Goal: Task Accomplishment & Management: Use online tool/utility

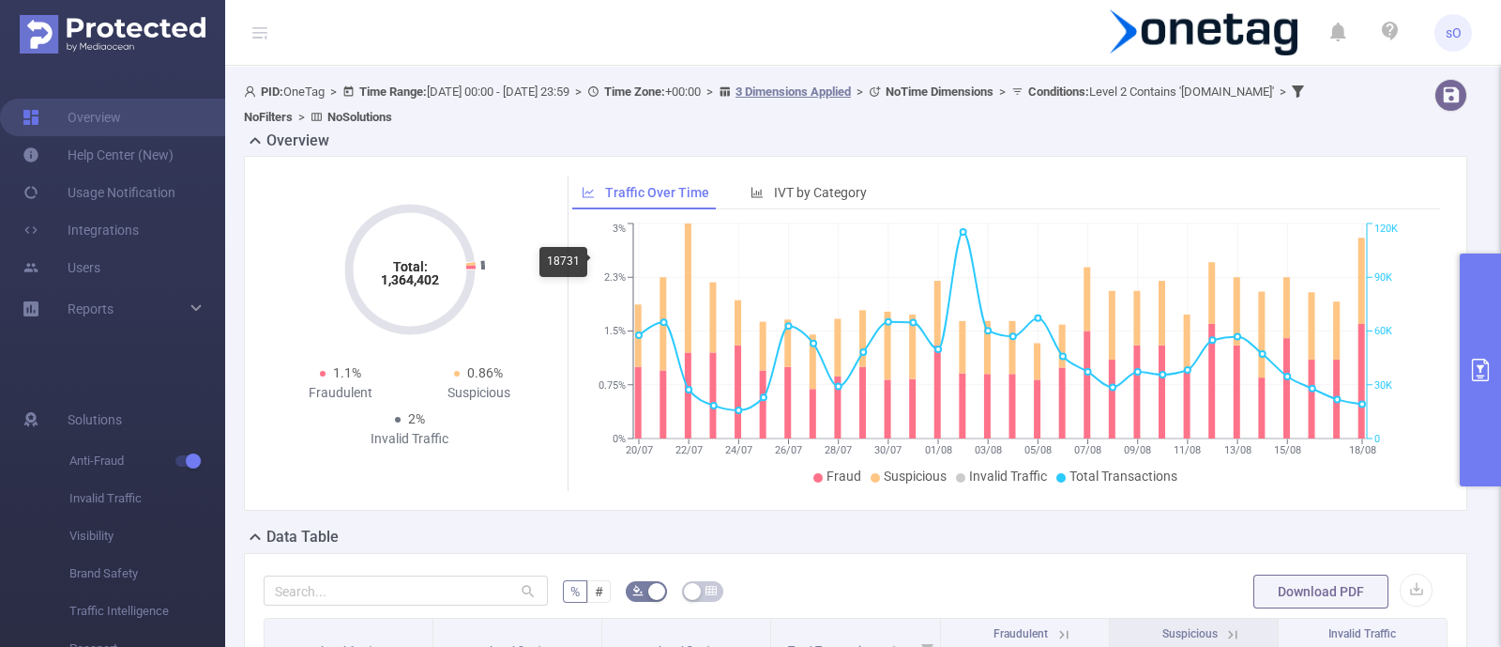
scroll to position [80, 0]
click at [1485, 357] on button "primary" at bounding box center [1480, 369] width 41 height 233
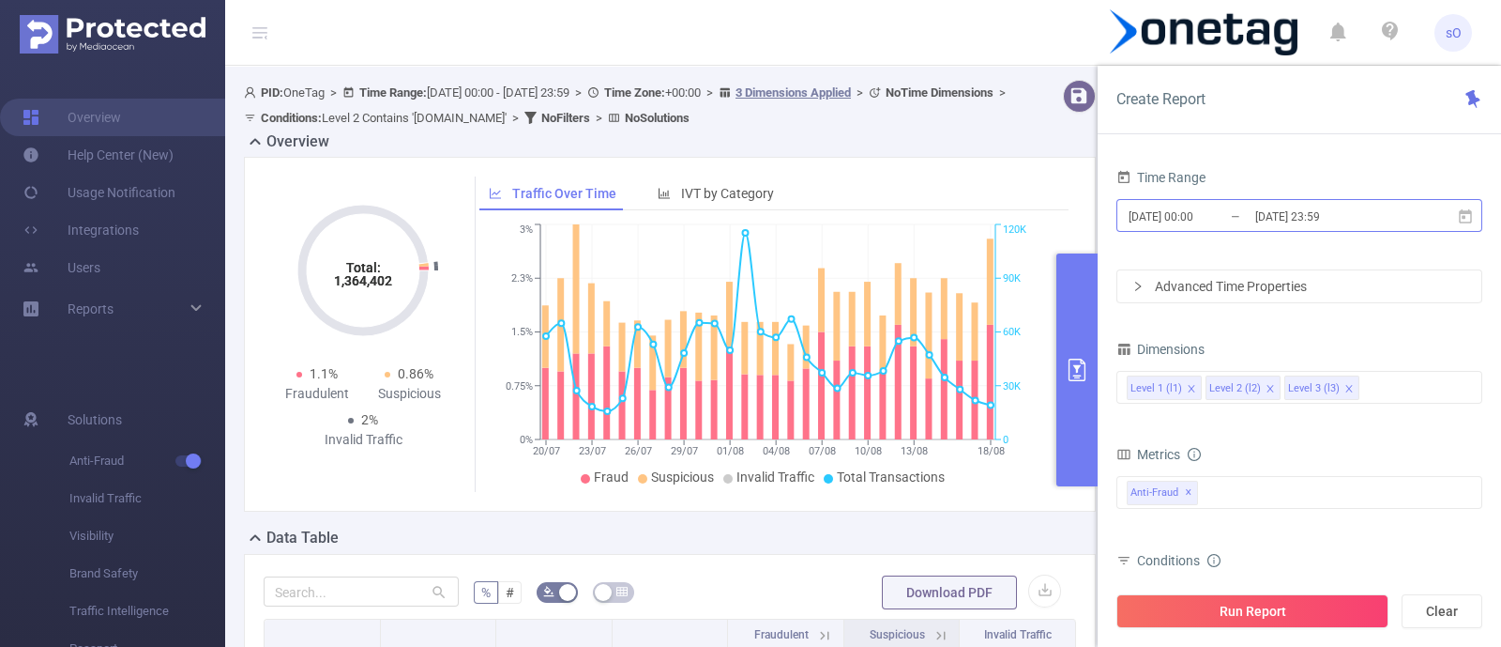
click at [1206, 213] on input "[DATE] 00:00" at bounding box center [1203, 216] width 152 height 25
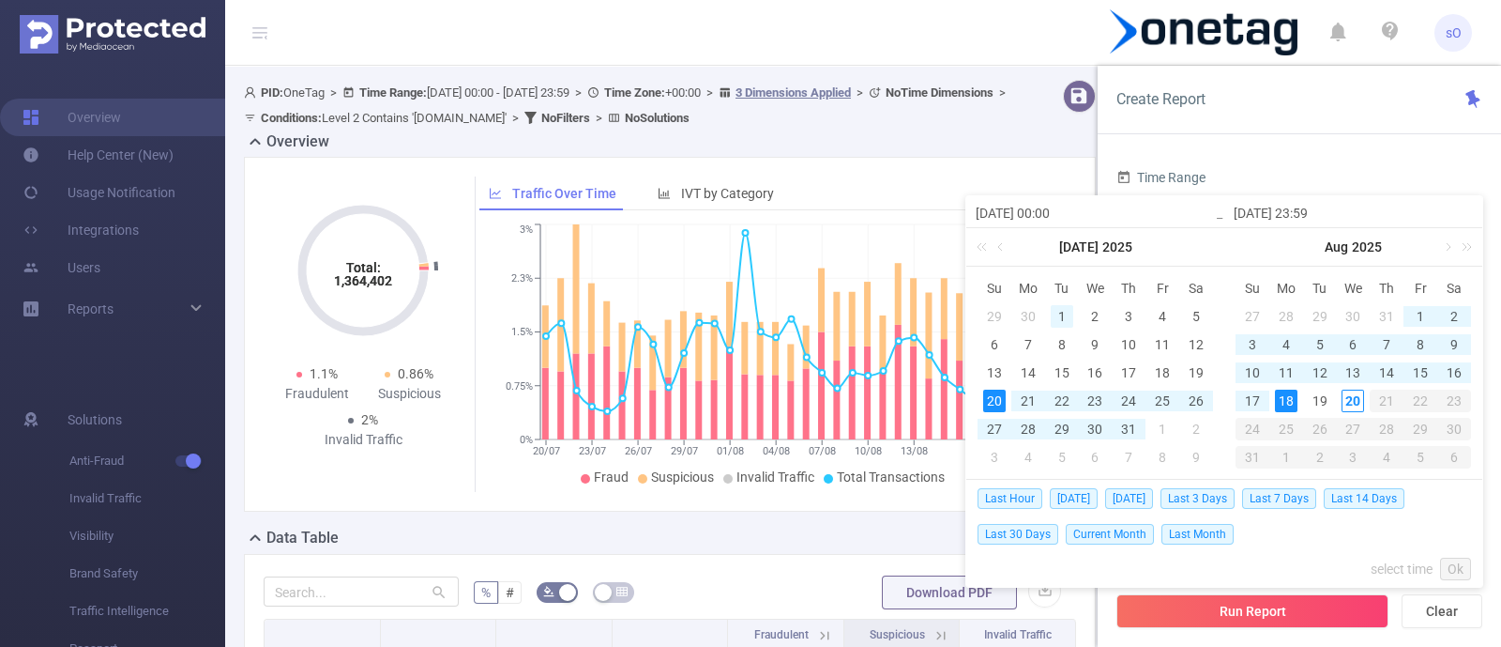
click at [1052, 315] on div "1" at bounding box center [1062, 316] width 23 height 23
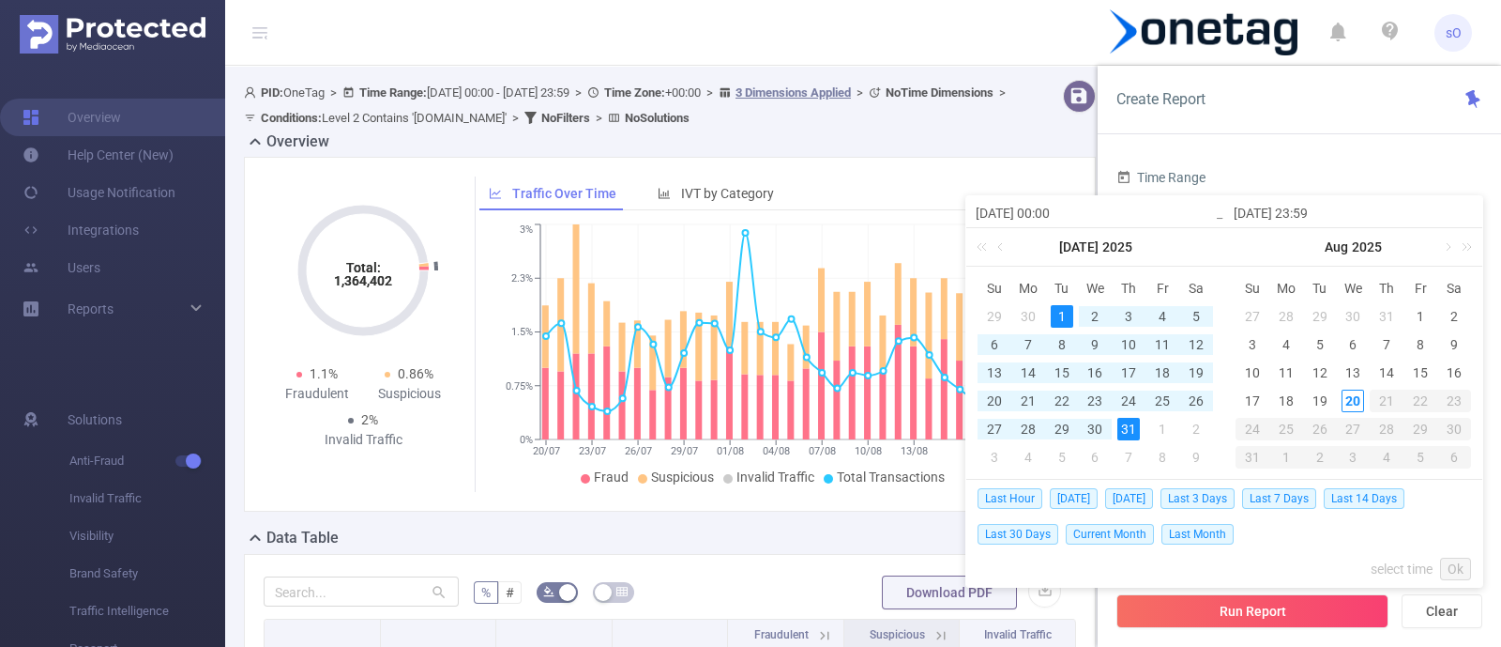
click at [1128, 427] on div "31" at bounding box center [1129, 429] width 23 height 23
type input "2025-07-01 00:00"
type input "2025-07-31 23:59"
type input "2025-07-01 00:00"
type input "2025-07-31 23:59"
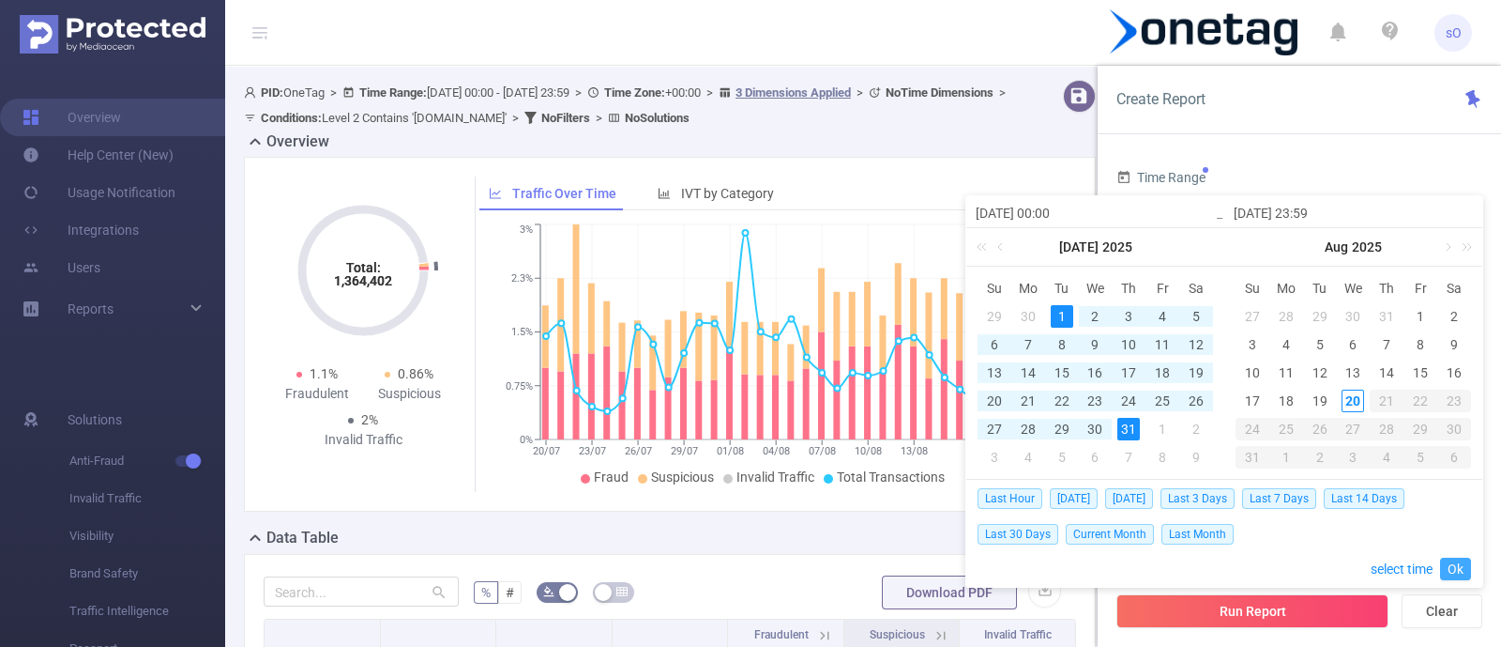
click at [1464, 566] on link "Ok" at bounding box center [1455, 568] width 31 height 23
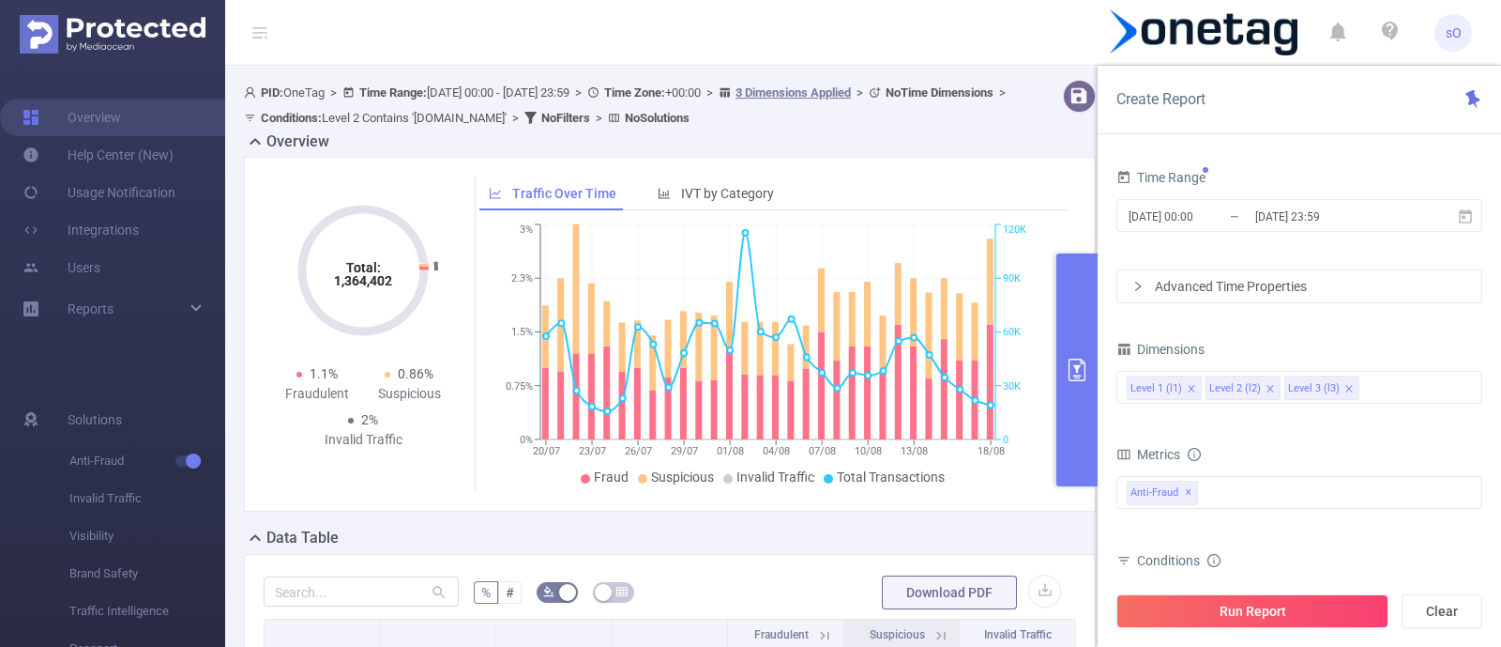
click at [1234, 288] on div "Advanced Time Properties" at bounding box center [1300, 286] width 364 height 32
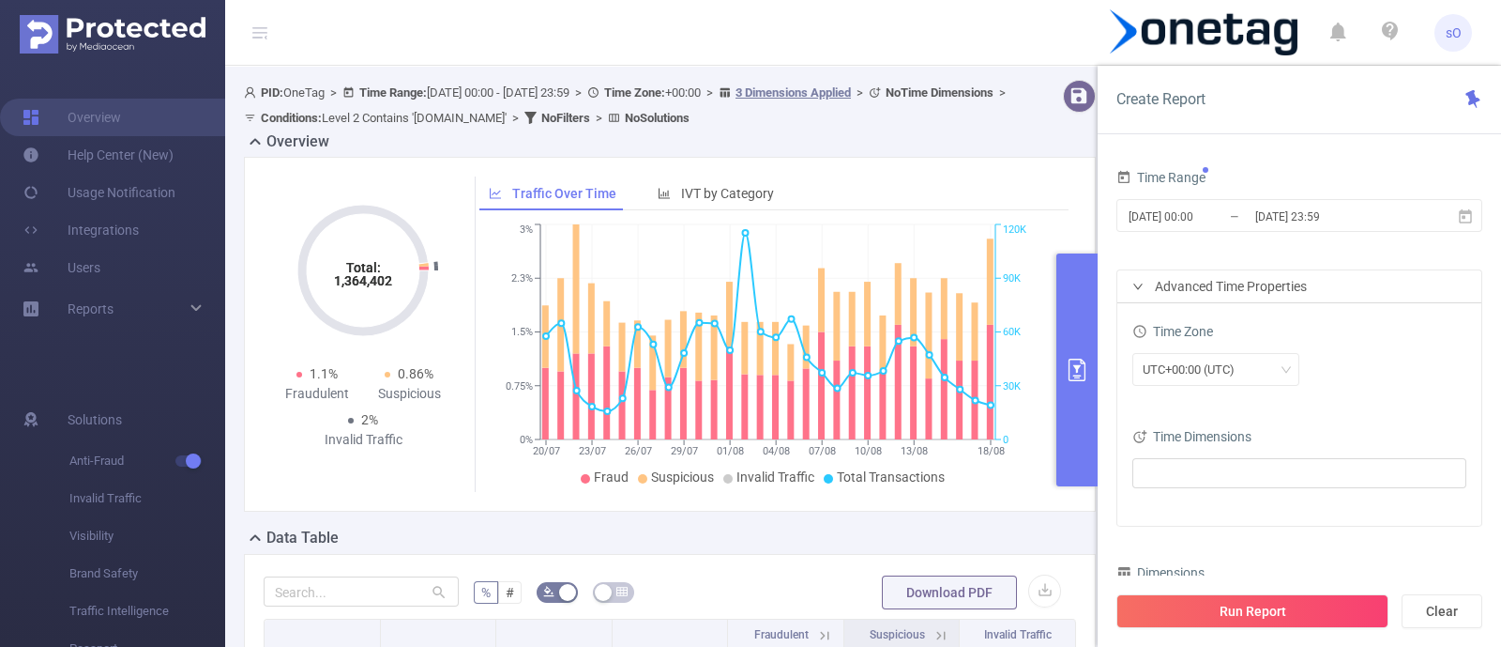
click at [1234, 288] on div "Advanced Time Properties" at bounding box center [1300, 286] width 364 height 32
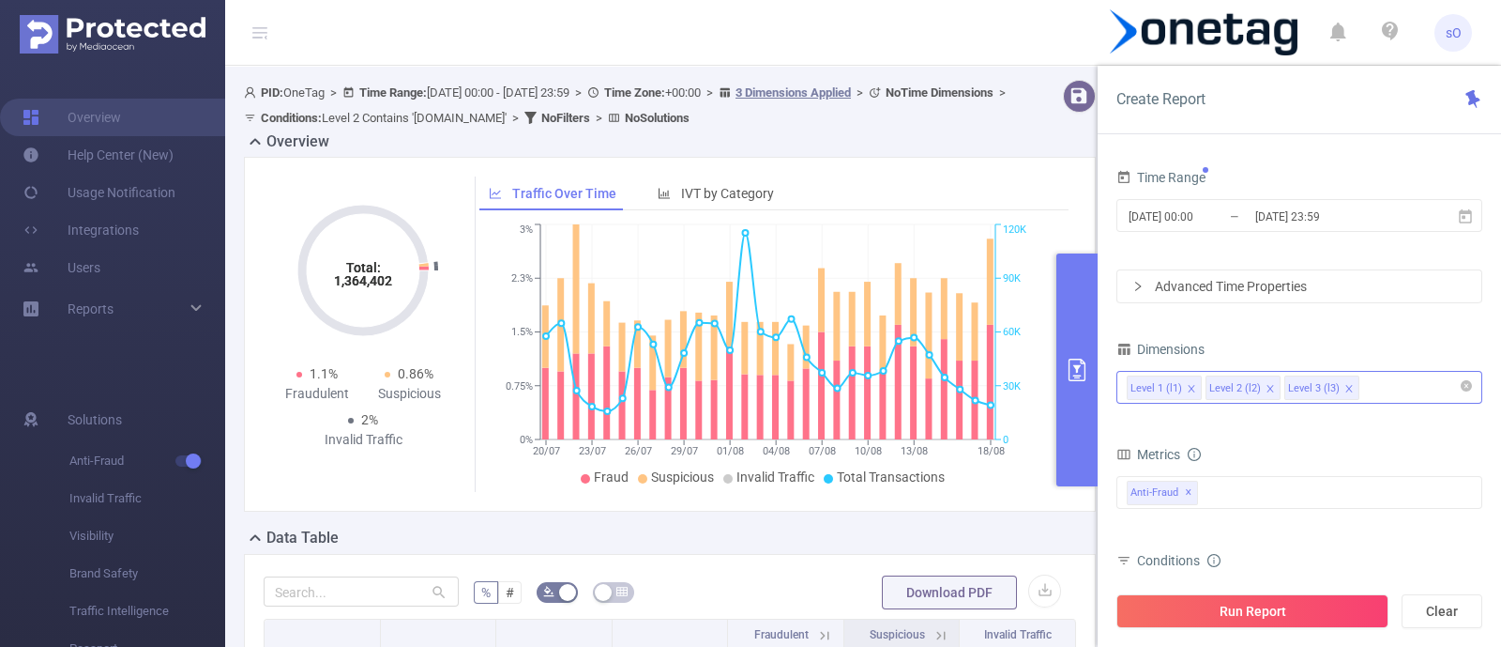
click at [1408, 392] on div "Level 1 (l1) Level 2 (l2) Level 3 (l3)" at bounding box center [1299, 387] width 345 height 31
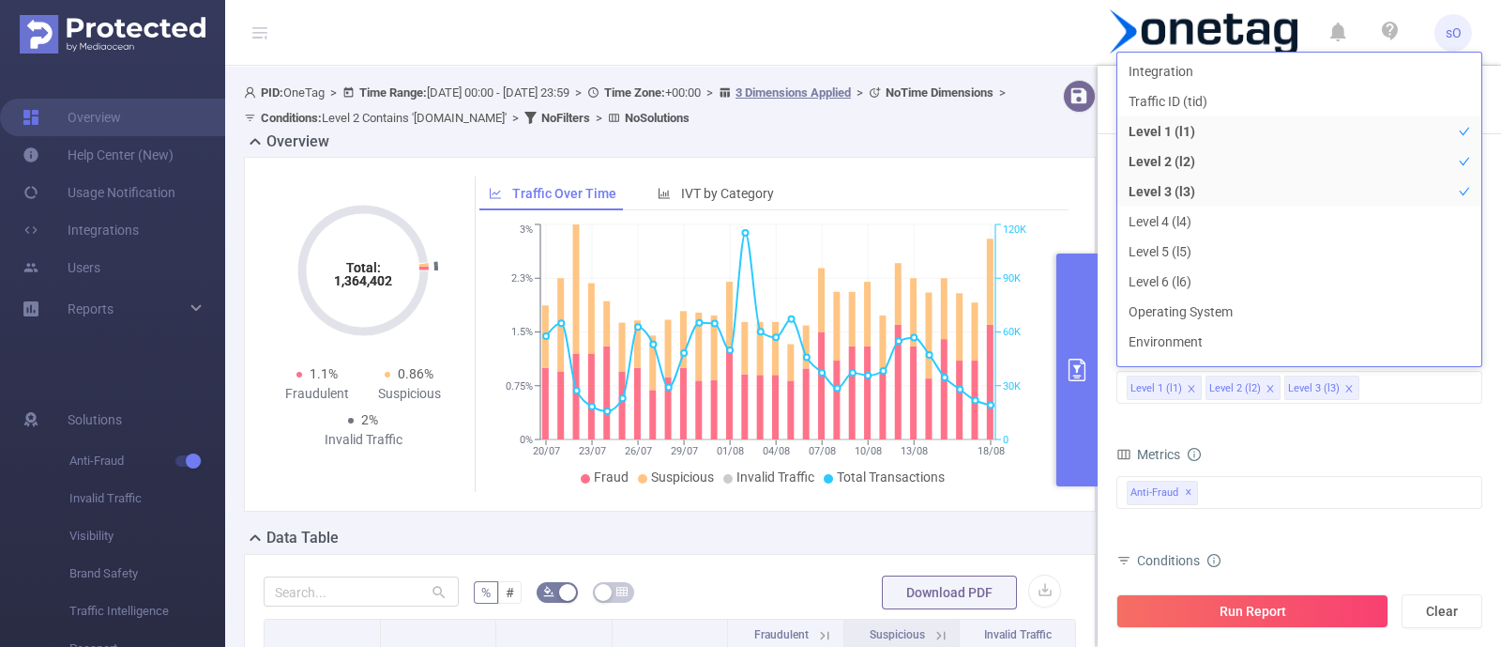
click at [1382, 450] on div "Metrics" at bounding box center [1300, 456] width 366 height 31
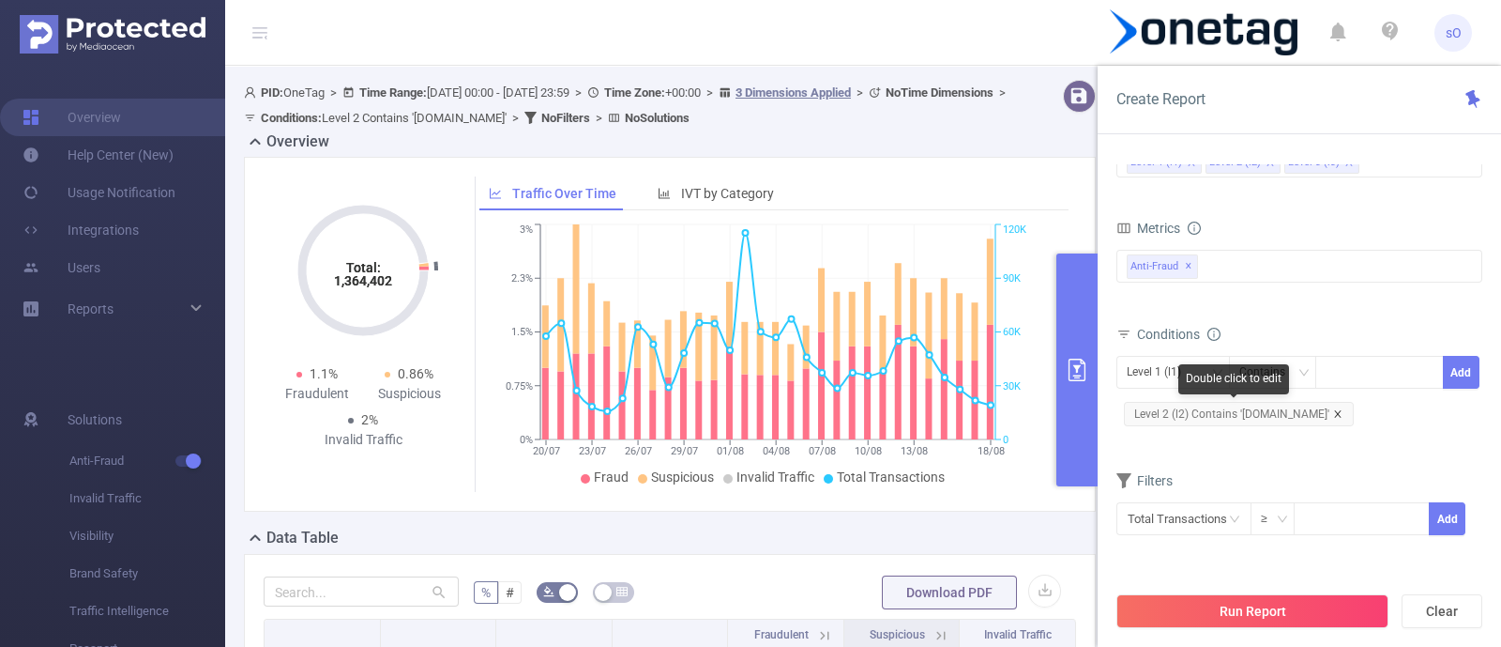
click at [1333, 410] on icon "icon: close" at bounding box center [1337, 413] width 9 height 9
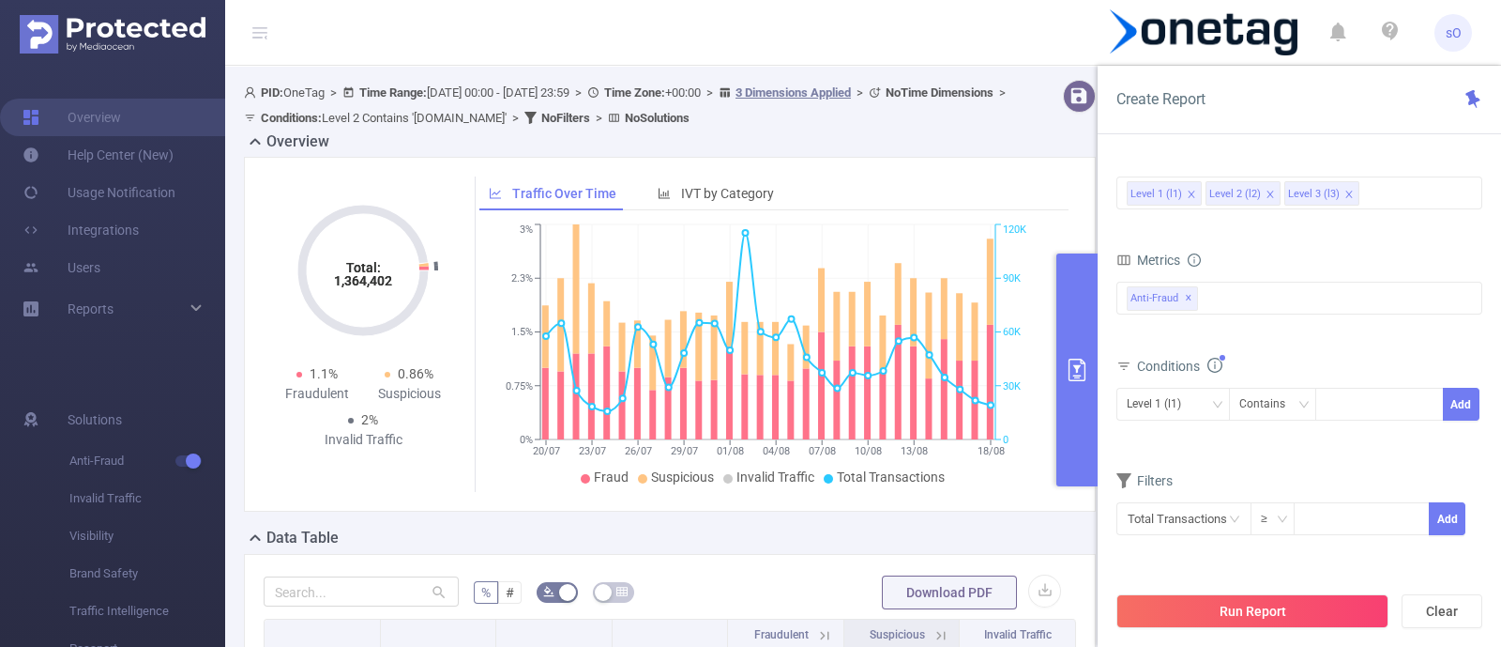
click at [1321, 410] on div at bounding box center [1380, 404] width 129 height 33
paste input "922da1f246dbc17"
type input "922da1f246dbc17"
click at [1361, 446] on li "922da1f246dbc17" at bounding box center [1391, 440] width 150 height 30
click at [1468, 408] on button "Add" at bounding box center [1461, 404] width 37 height 33
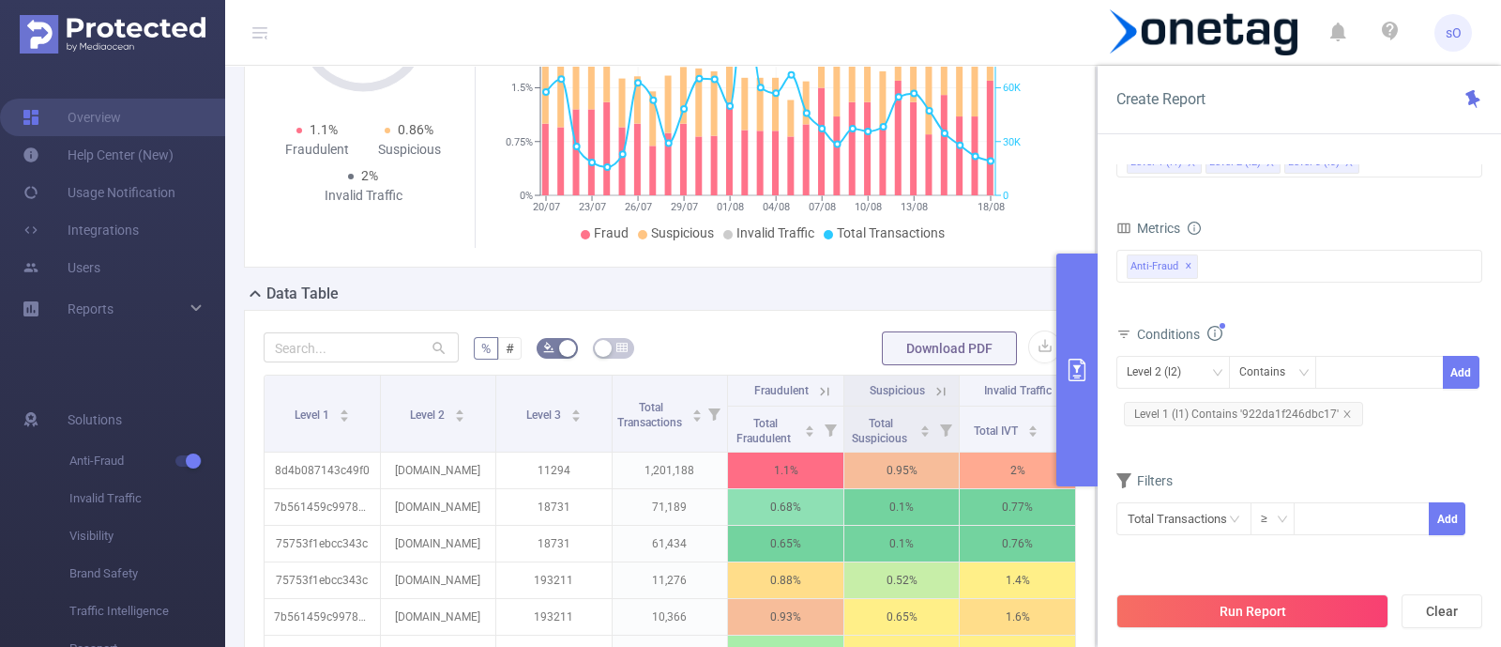
scroll to position [325, 0]
click at [1262, 607] on button "Run Report" at bounding box center [1253, 611] width 272 height 34
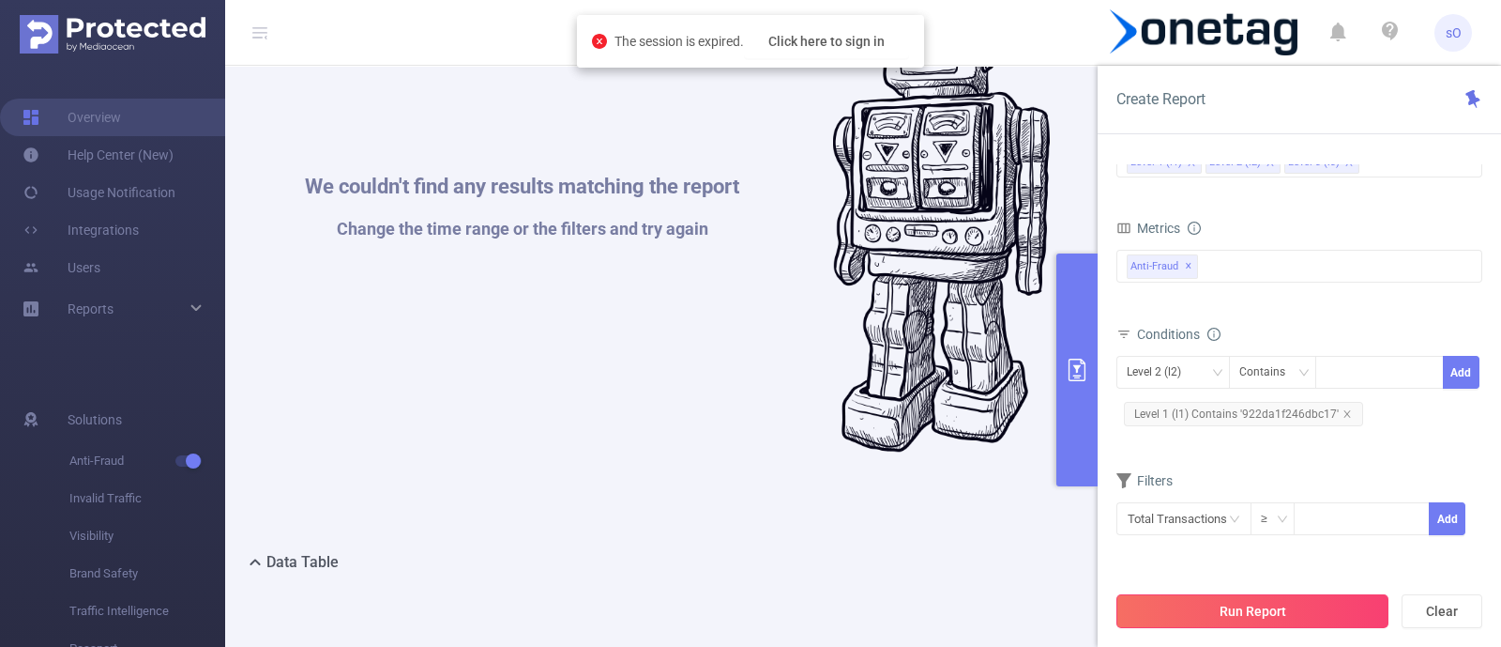
scroll to position [131, 0]
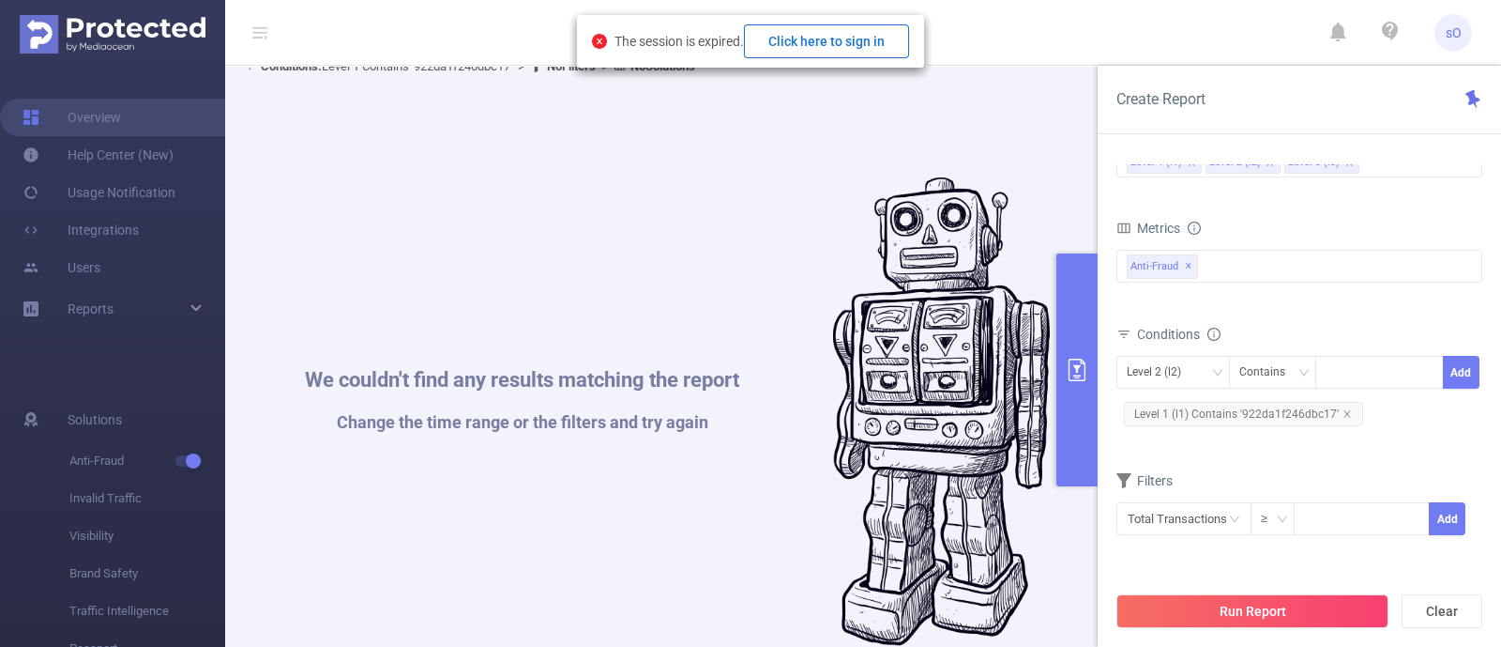
click at [839, 35] on button "Click here to sign in" at bounding box center [826, 41] width 165 height 34
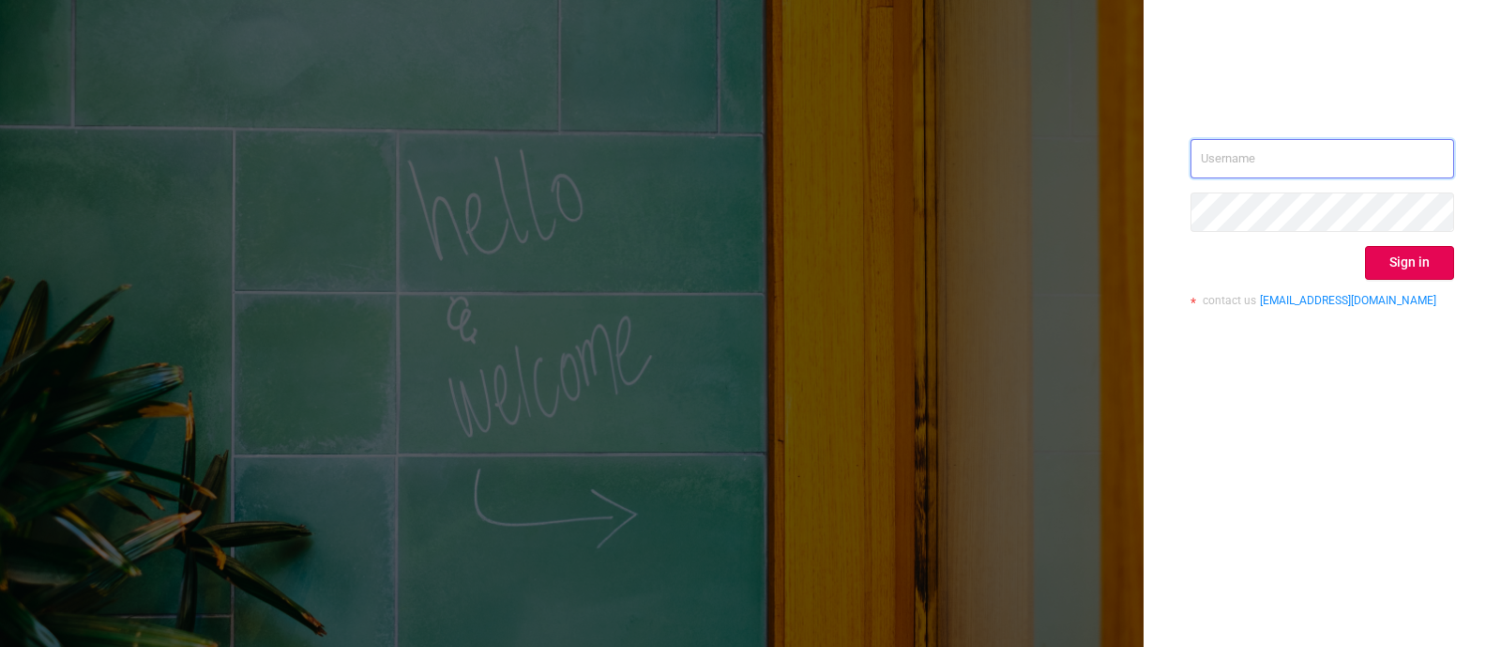
click at [1332, 171] on input "text" at bounding box center [1323, 158] width 264 height 39
type input "[EMAIL_ADDRESS][DOMAIN_NAME]"
click at [1424, 256] on button "Sign in" at bounding box center [1409, 263] width 89 height 34
